Goal: Task Accomplishment & Management: Use online tool/utility

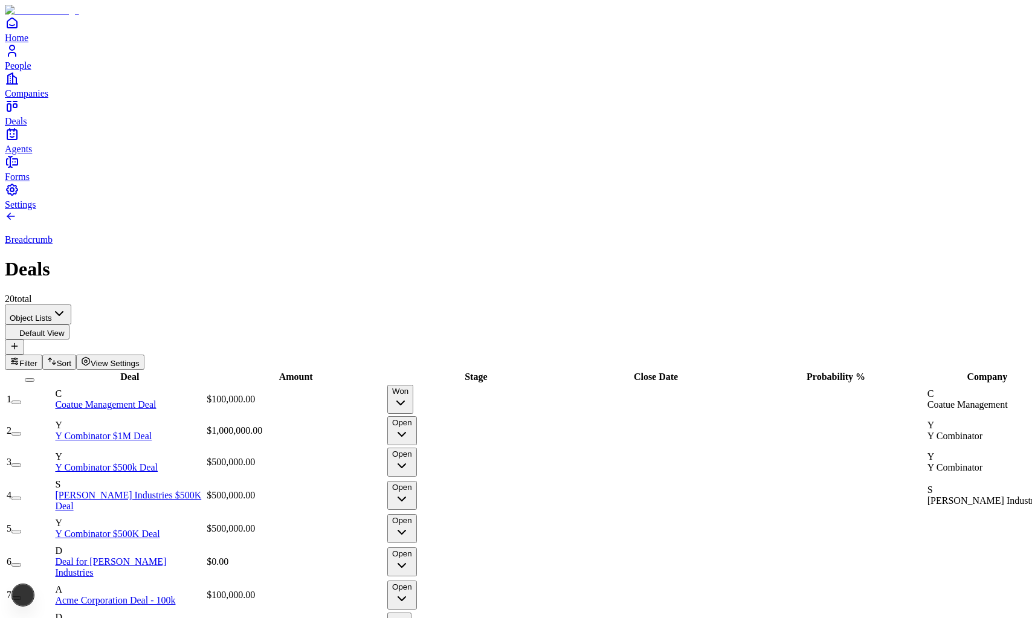
type textarea "**********"
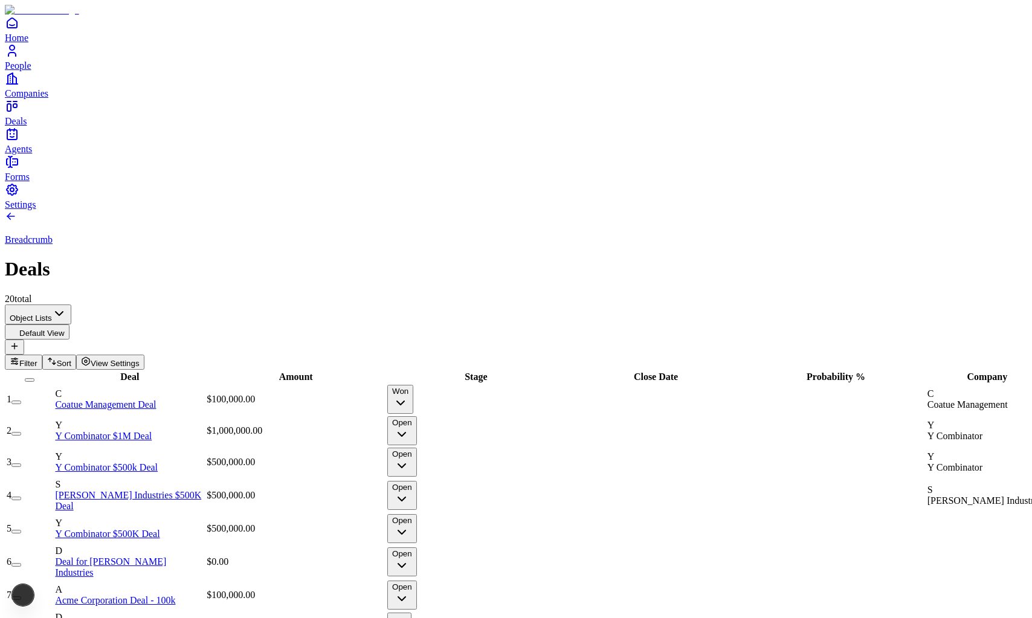
type input "**********"
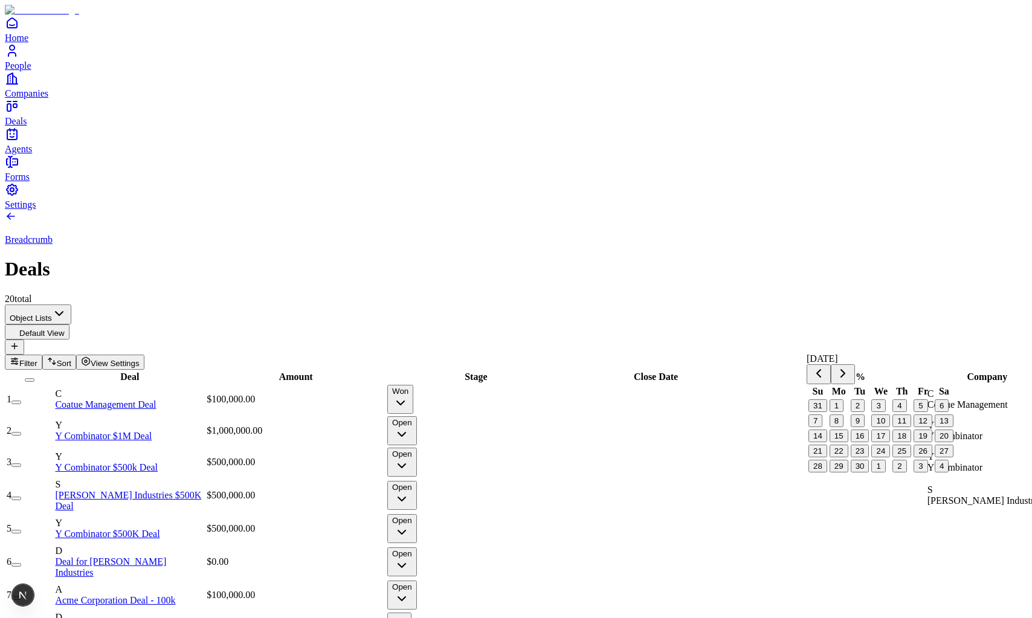
click at [843, 410] on button "1" at bounding box center [837, 405] width 14 height 13
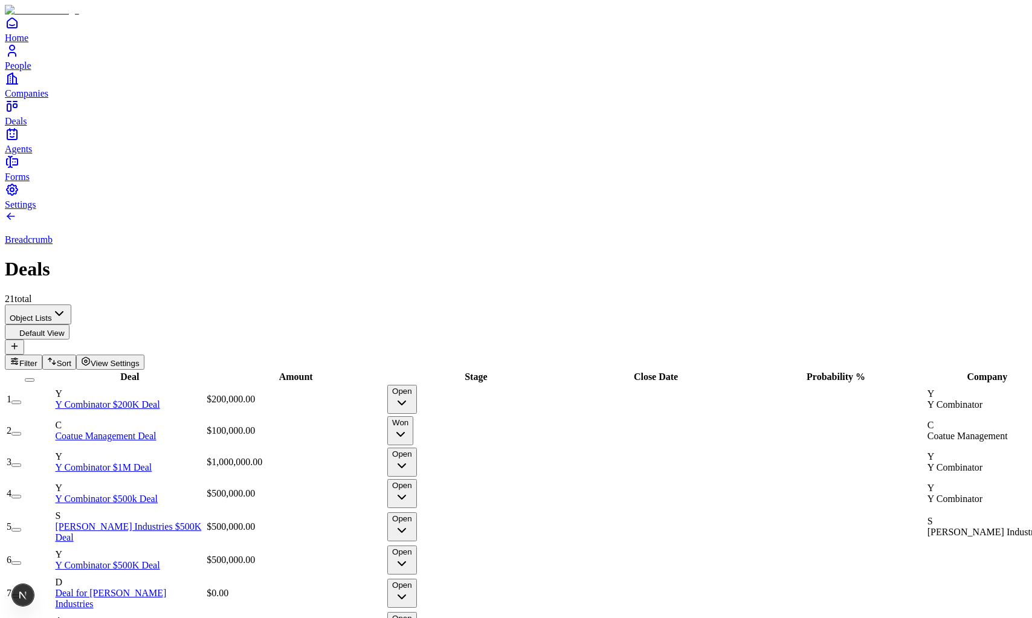
scroll to position [148, 0]
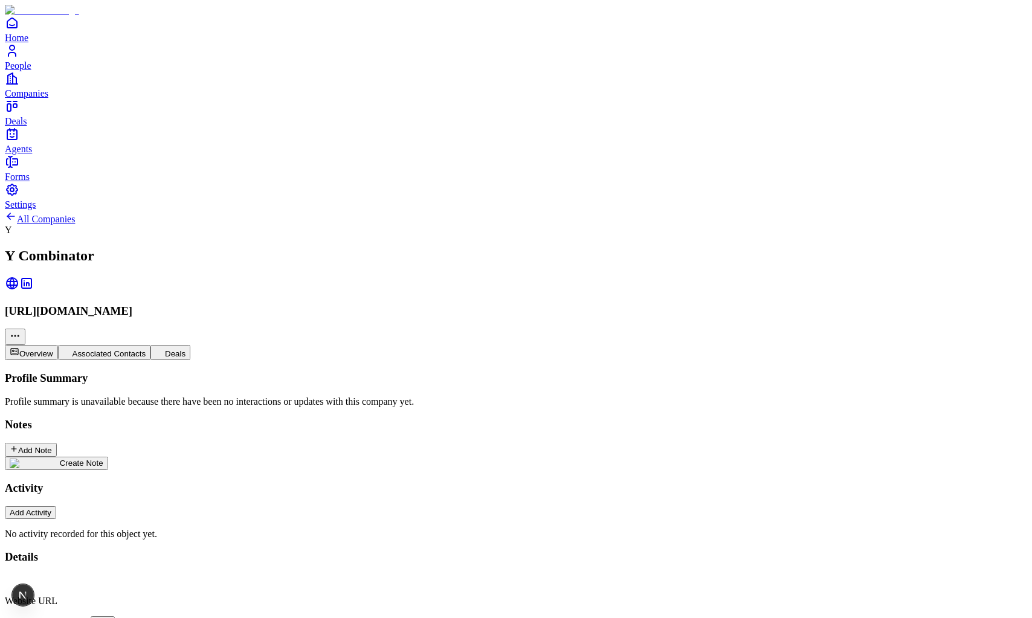
click at [190, 345] on button "Deals" at bounding box center [170, 352] width 40 height 15
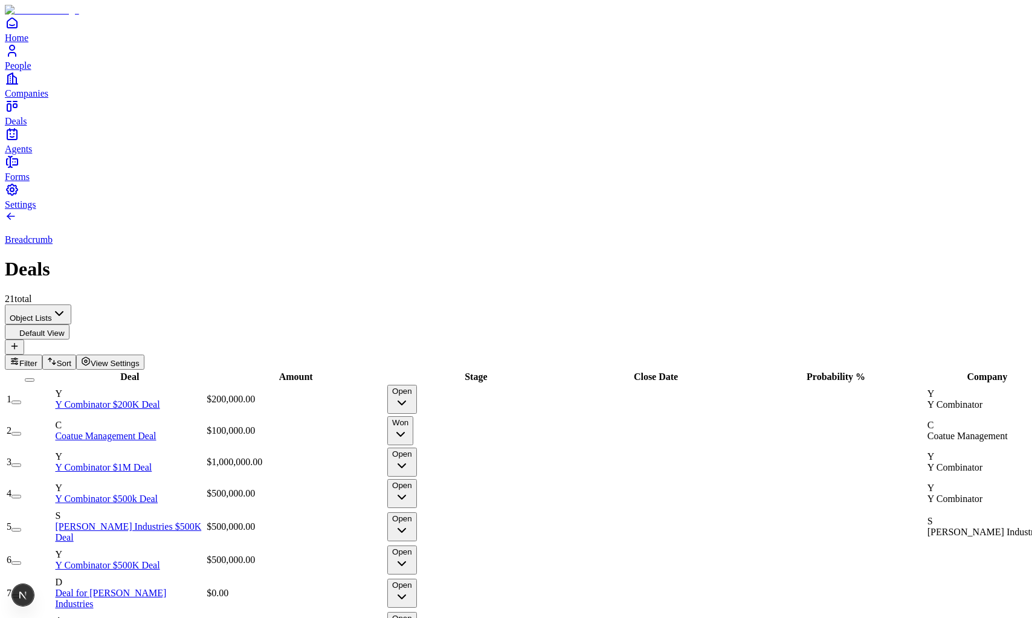
click at [160, 399] on link "Y Combinator $200K Deal" at bounding box center [107, 404] width 105 height 10
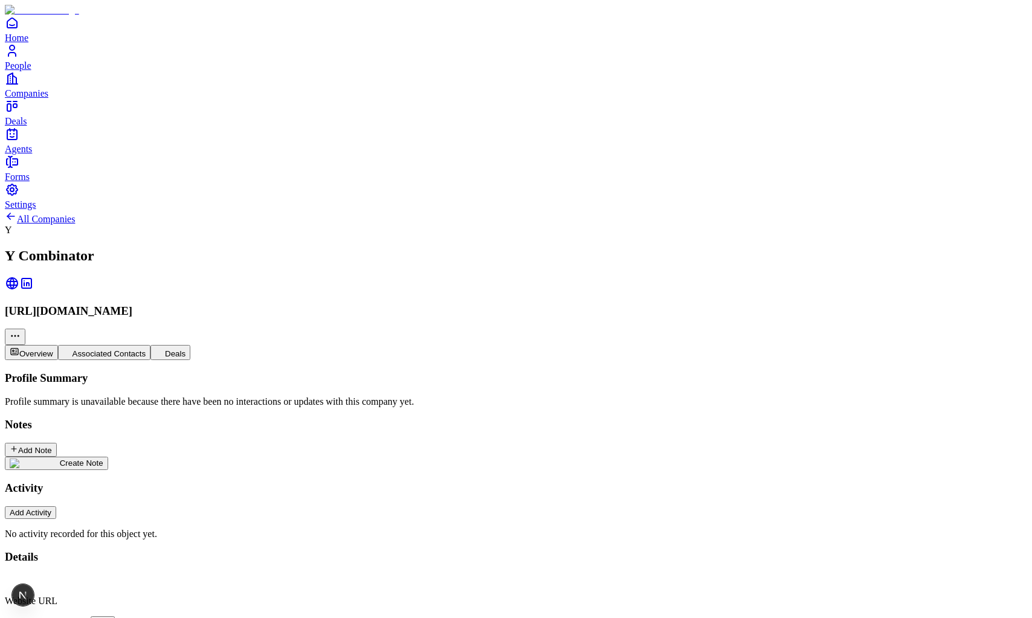
click at [271, 372] on div "Profile Summary Profile summary is unavailable because there have been no inter…" at bounding box center [516, 456] width 1022 height 168
click at [190, 345] on button "Deals" at bounding box center [170, 352] width 40 height 15
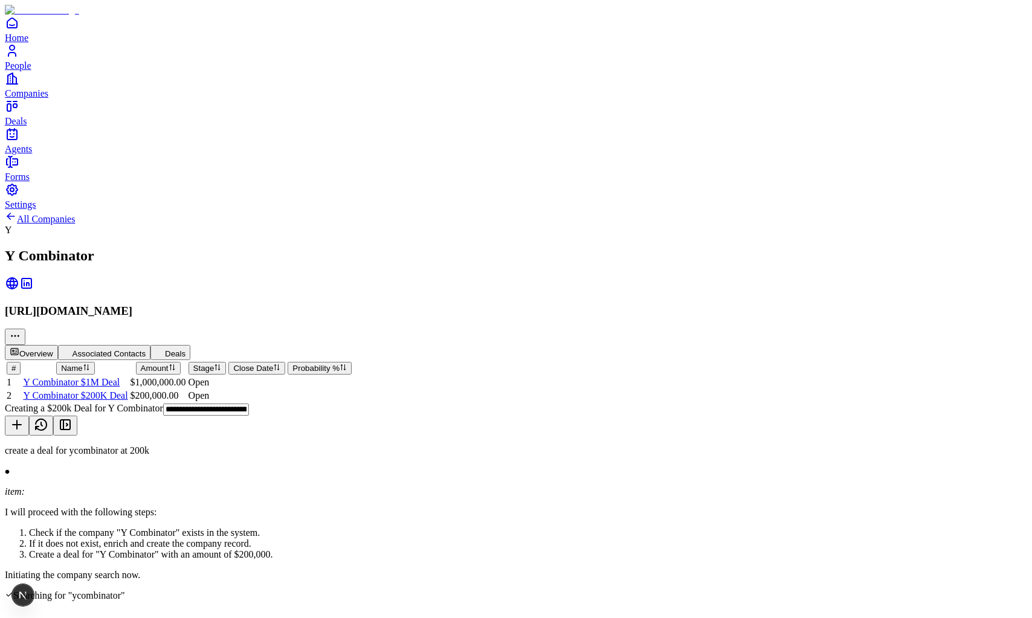
click at [58, 345] on button "Overview" at bounding box center [31, 352] width 53 height 15
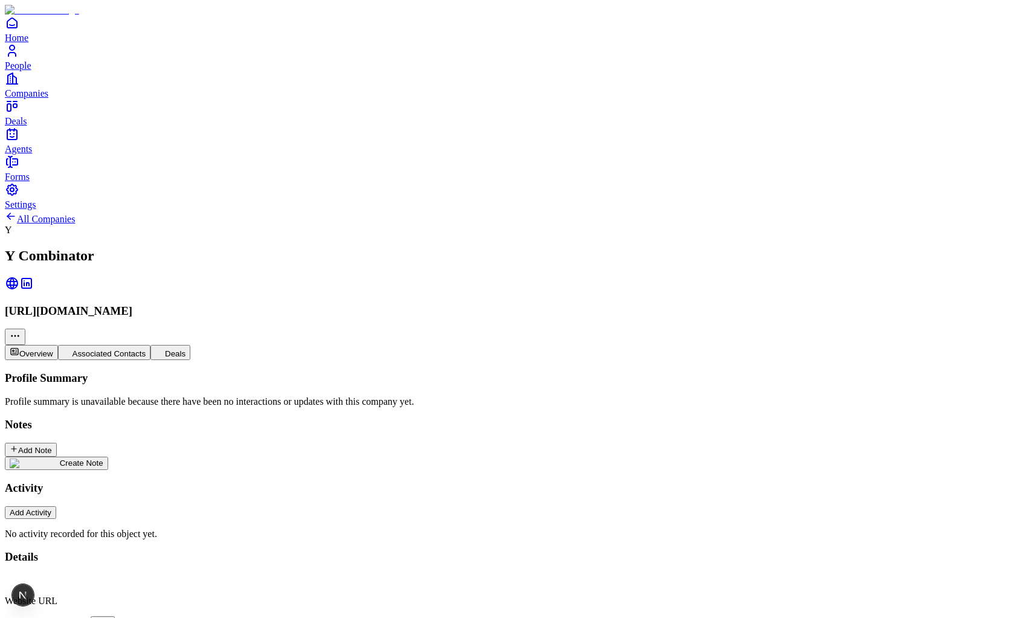
click at [151, 345] on button "Associated Contacts" at bounding box center [104, 352] width 93 height 15
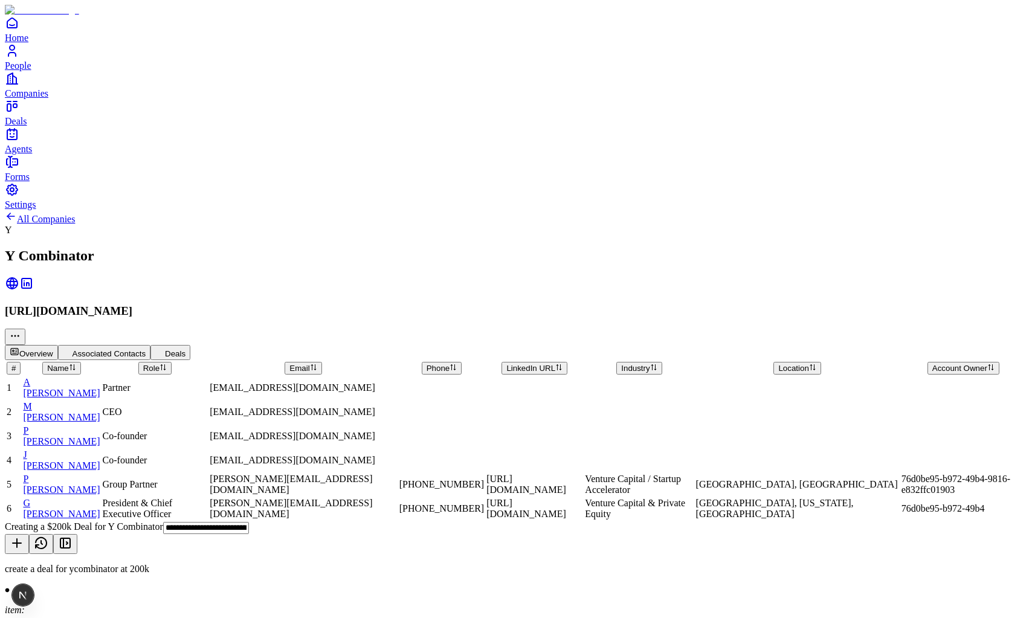
click at [190, 345] on button "Deals" at bounding box center [170, 352] width 40 height 15
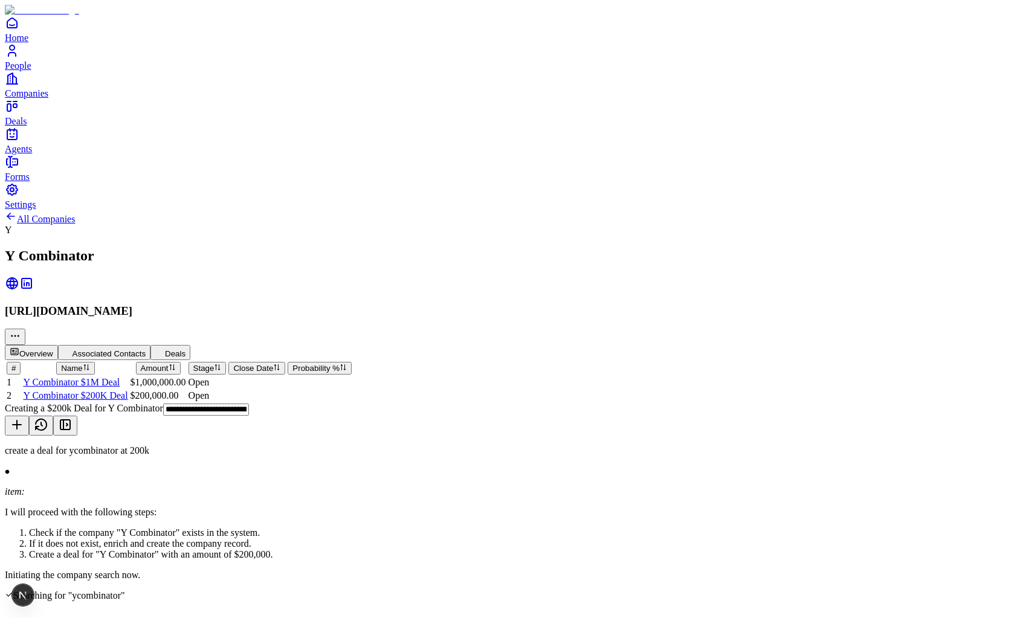
click at [127, 390] on span "Y Combinator $200K Deal" at bounding box center [75, 395] width 105 height 10
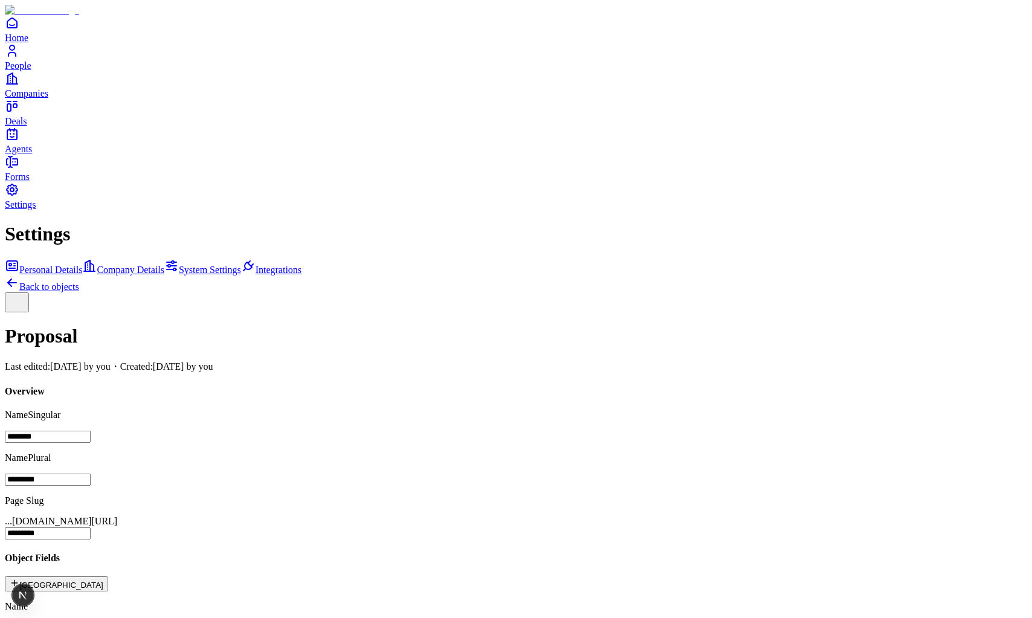
scroll to position [73, 0]
click at [19, 276] on icon at bounding box center [12, 283] width 15 height 15
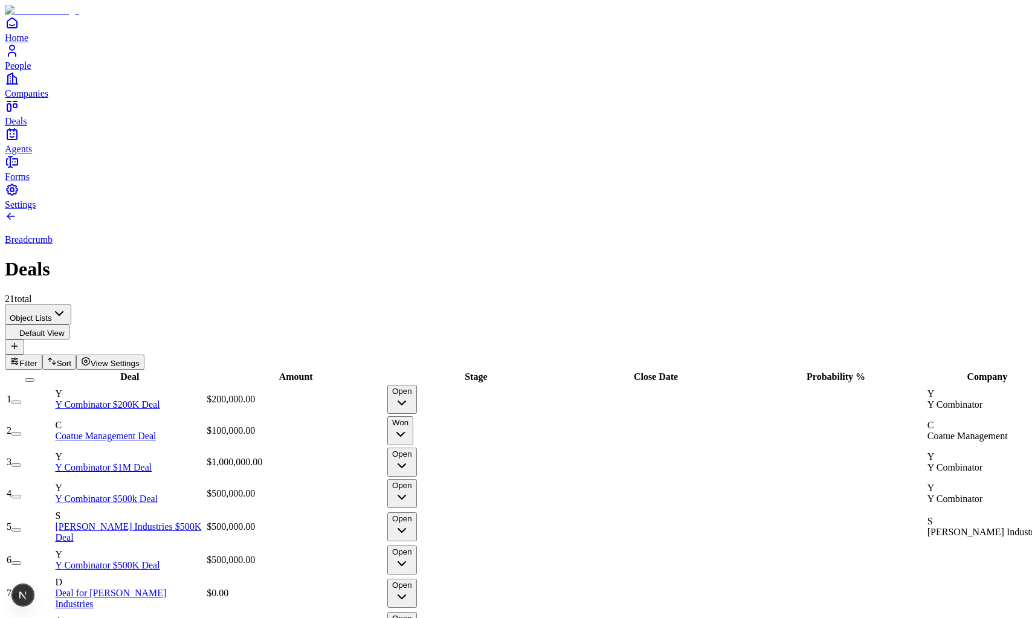
click at [19, 341] on icon at bounding box center [15, 346] width 10 height 10
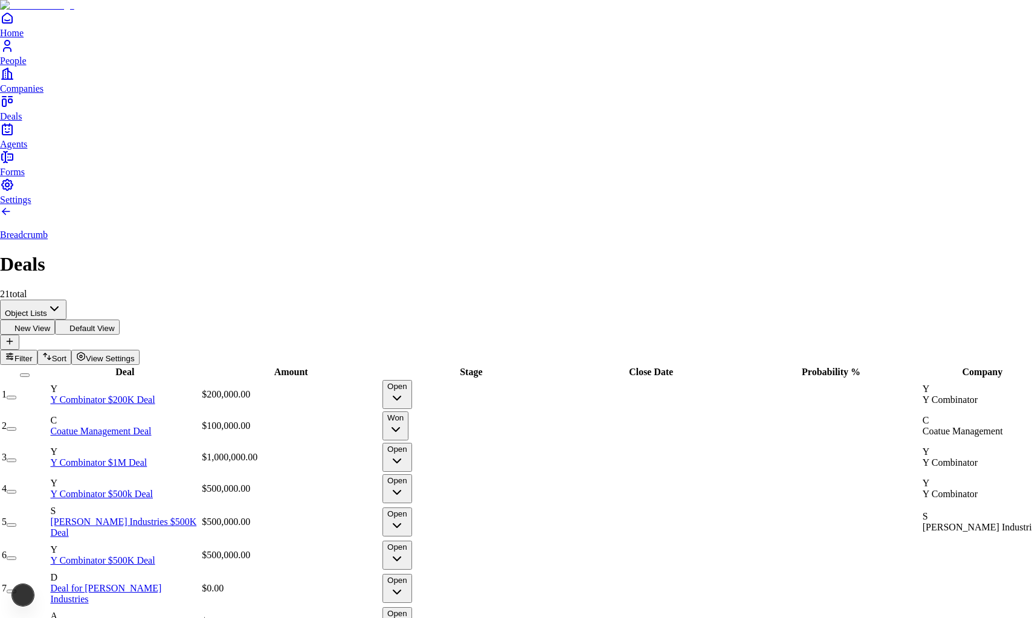
type input "********"
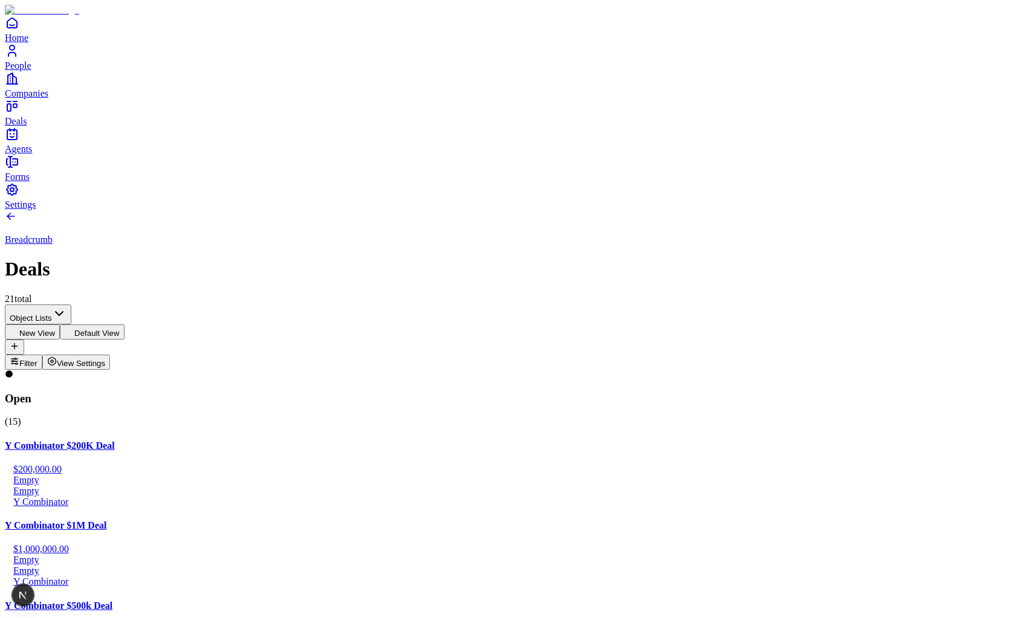
click at [124, 324] on button "Default View" at bounding box center [92, 331] width 65 height 15
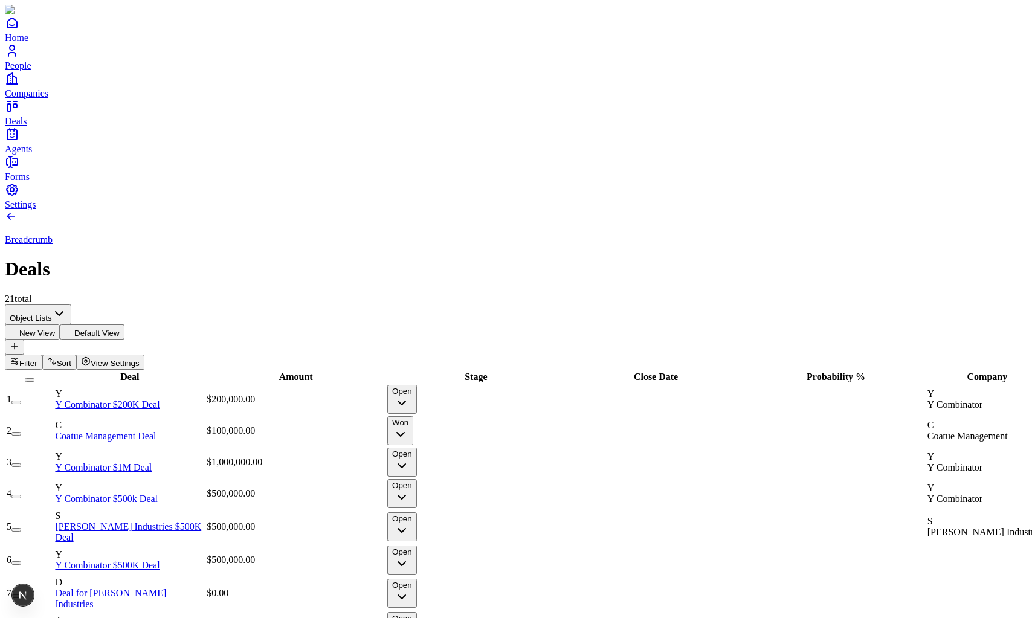
click at [60, 324] on button "New View" at bounding box center [32, 331] width 55 height 15
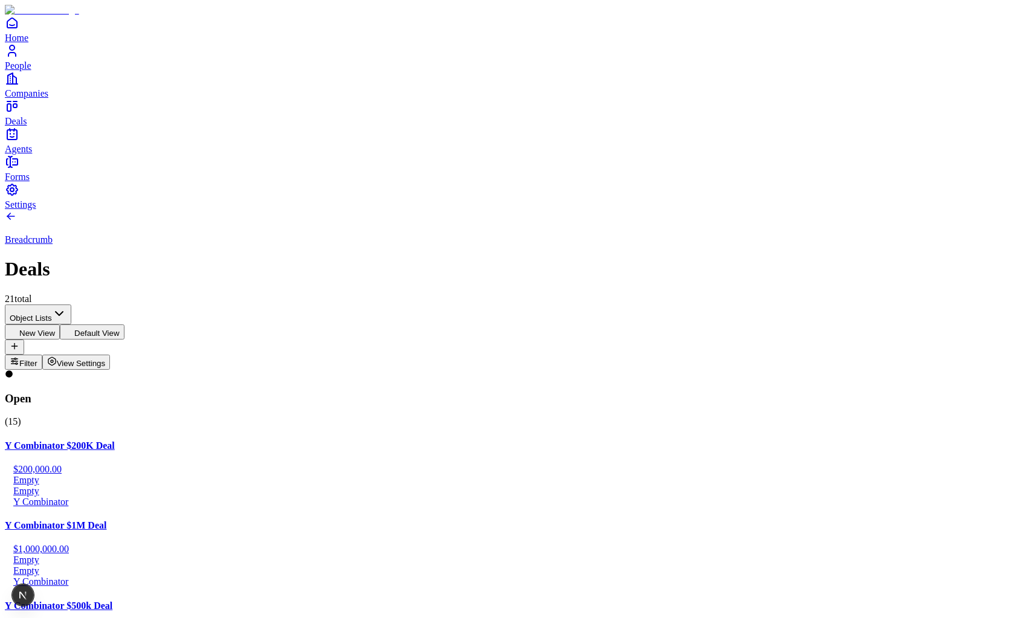
click at [42, 355] on button "Filter" at bounding box center [23, 362] width 37 height 15
